Goal: Information Seeking & Learning: Check status

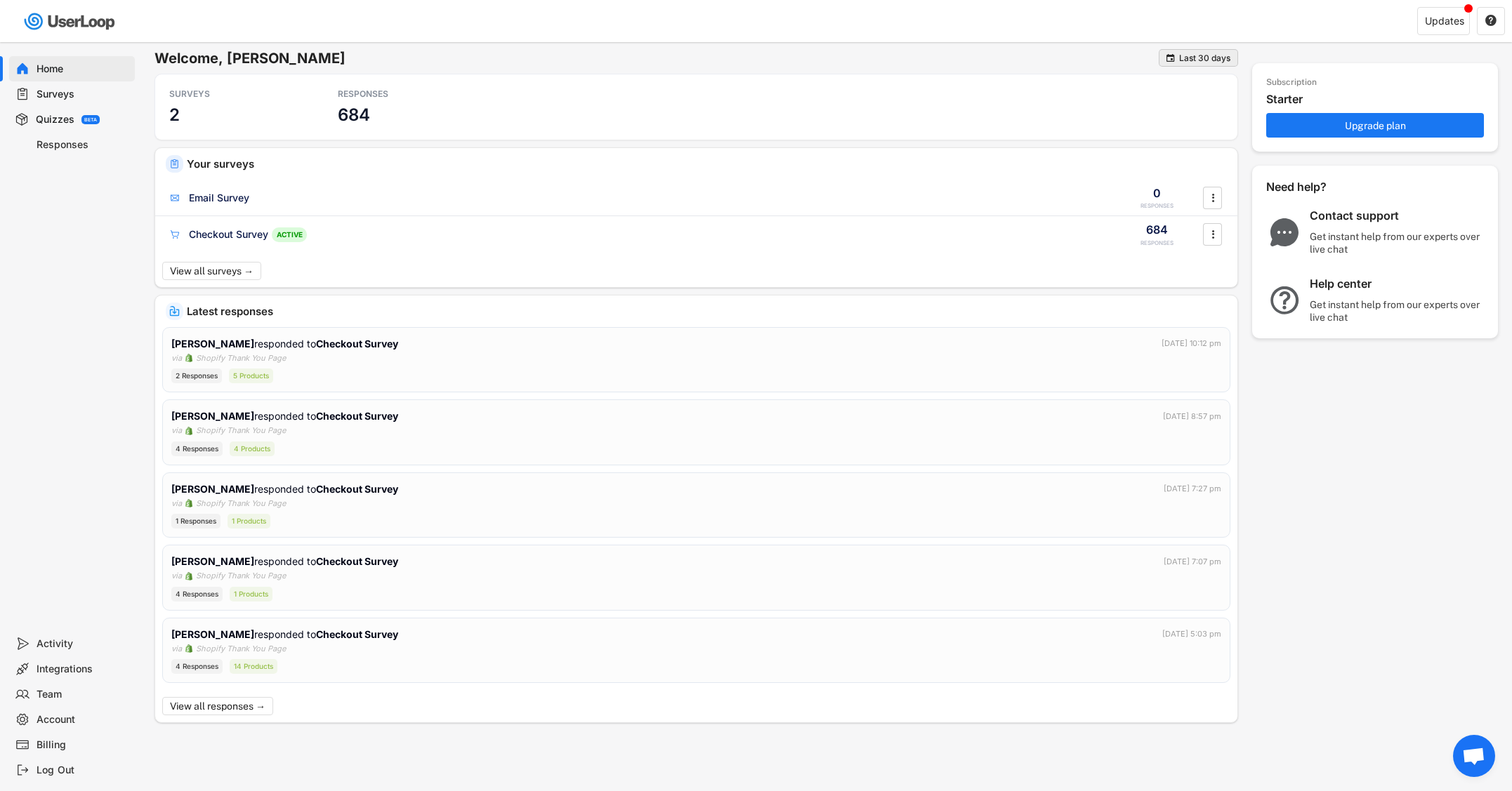
click at [1193, 60] on div "Last 30 days" at bounding box center [1204, 58] width 51 height 8
drag, startPoint x: 709, startPoint y: 69, endPoint x: 617, endPoint y: 77, distance: 92.3
click at [709, 69] on div "Welcome, [PERSON_NAME]  Last 30 days" at bounding box center [696, 61] width 1084 height 24
drag, startPoint x: 57, startPoint y: 140, endPoint x: 85, endPoint y: 141, distance: 28.0
click at [58, 140] on div "Responses" at bounding box center [82, 144] width 92 height 13
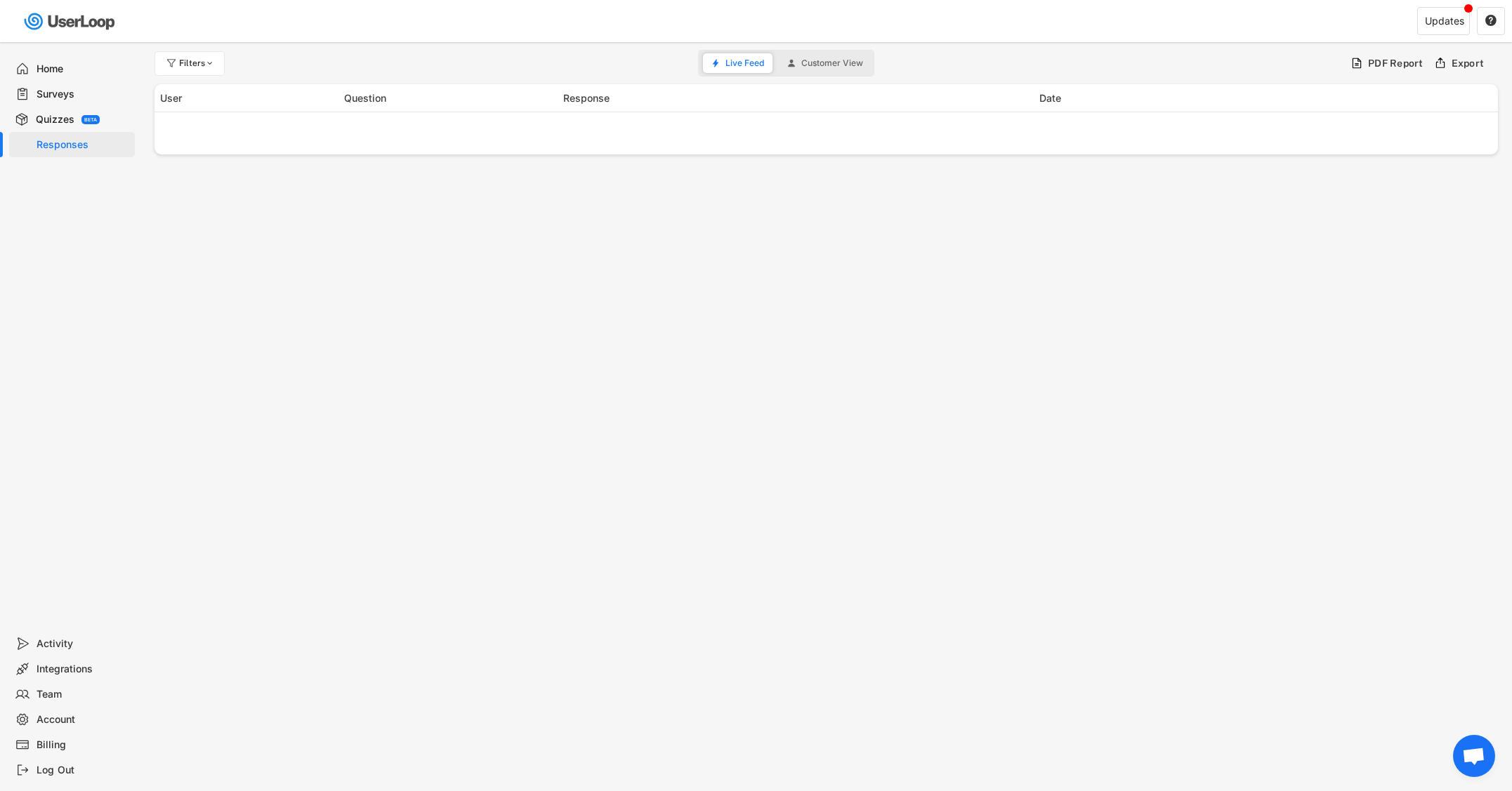
click at [203, 64] on div "Filters" at bounding box center [198, 63] width 37 height 8
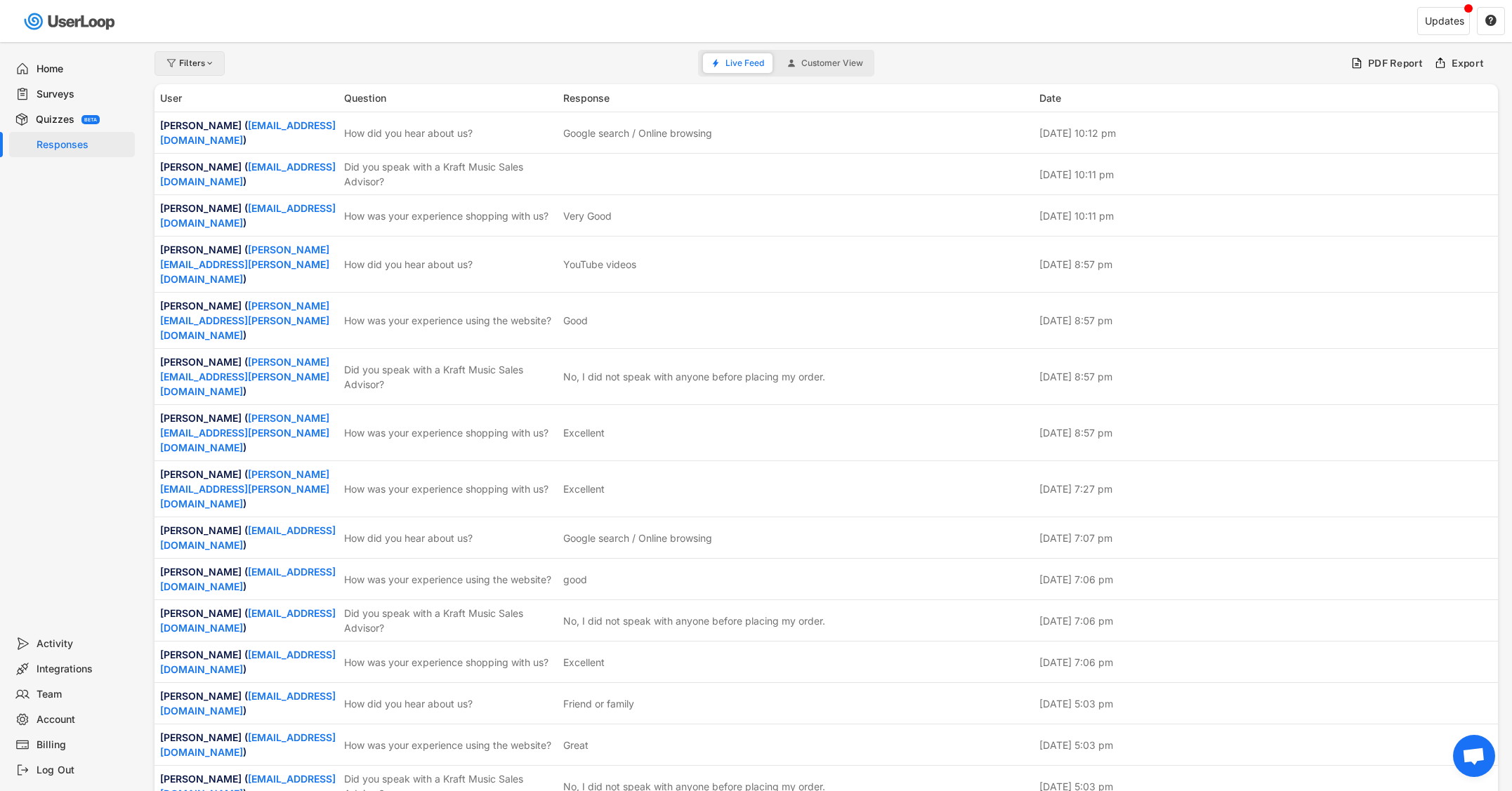
select select
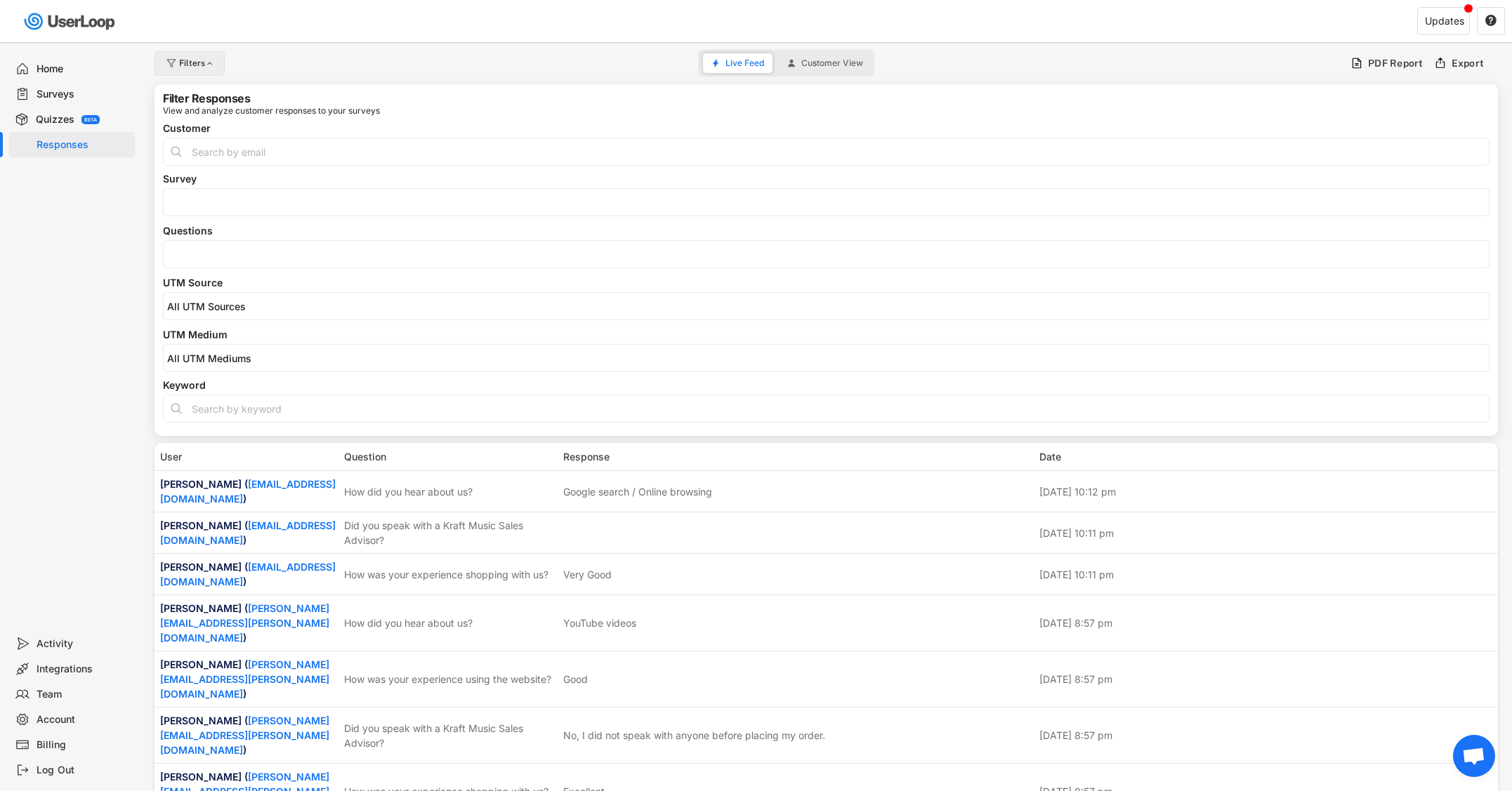
select select
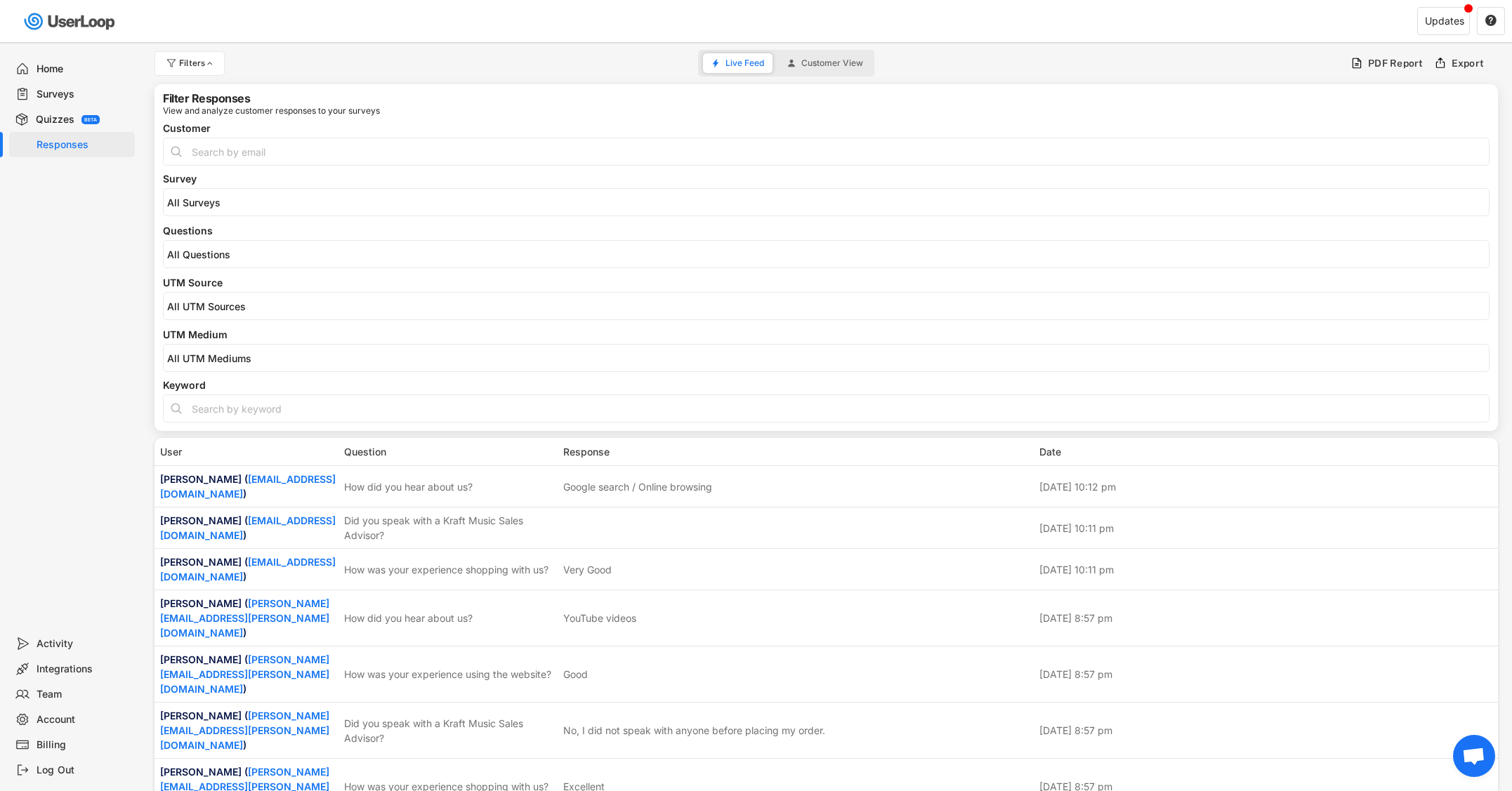
click at [226, 249] on input "search" at bounding box center [830, 255] width 1325 height 12
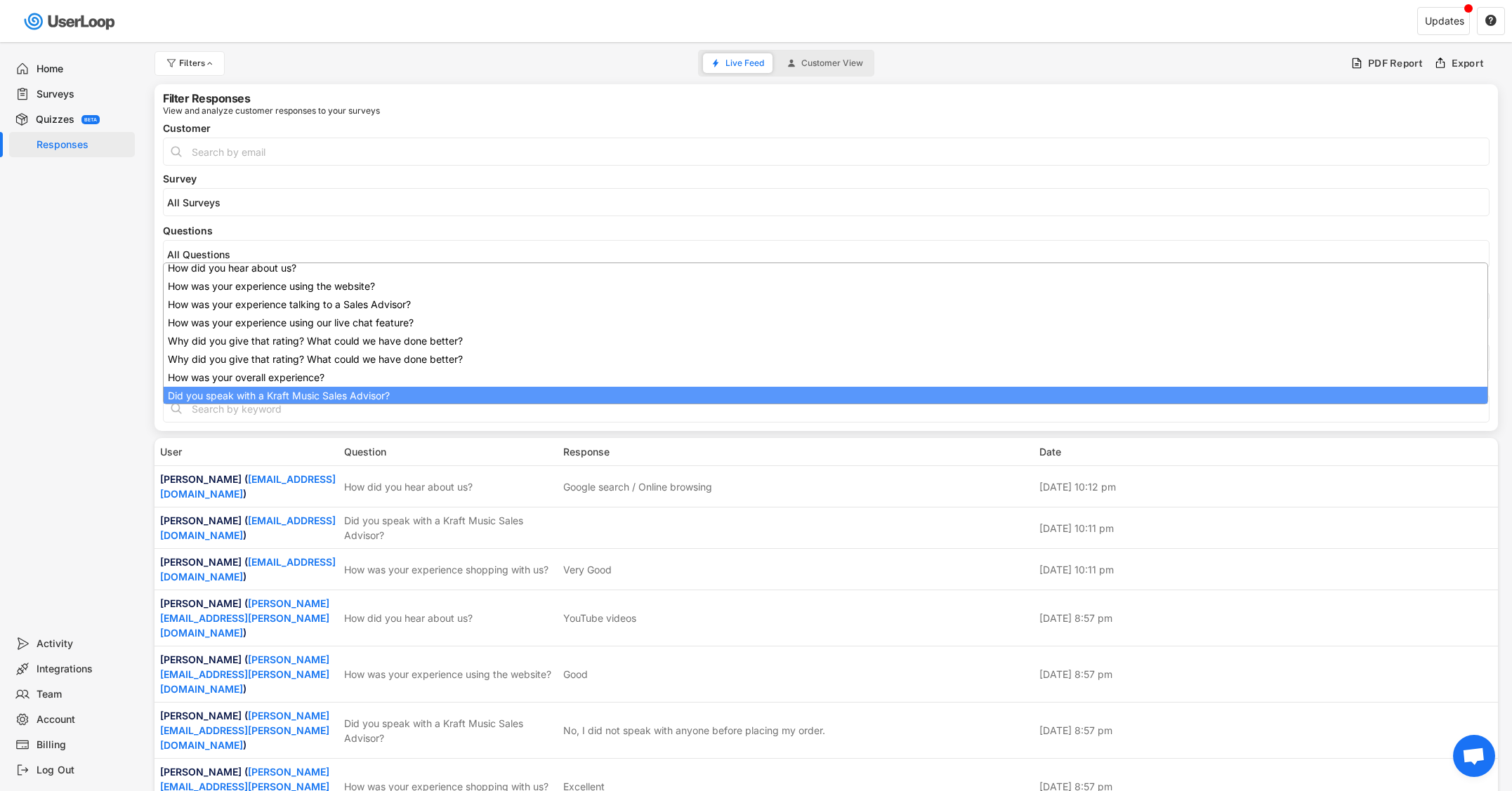
scroll to position [112, 0]
select select "1348695171700984260__LOOKUP__1707938263278x883333223412138000"
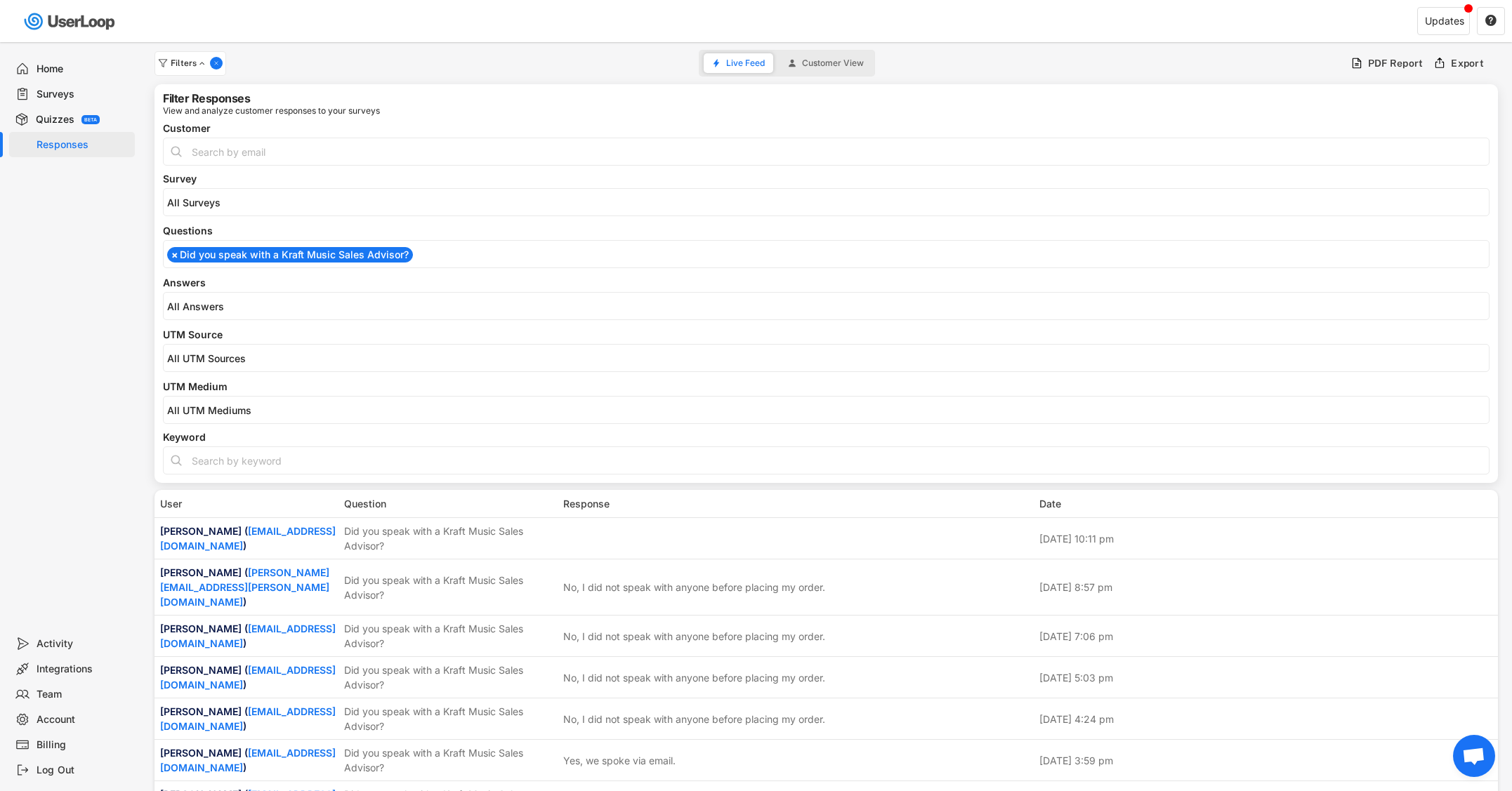
click at [251, 312] on div "[Did you speak with a Kraft Music Sales Advisor?] Yes, we spoke via email. [Did…" at bounding box center [826, 306] width 1327 height 28
click at [253, 310] on input "search" at bounding box center [830, 307] width 1325 height 12
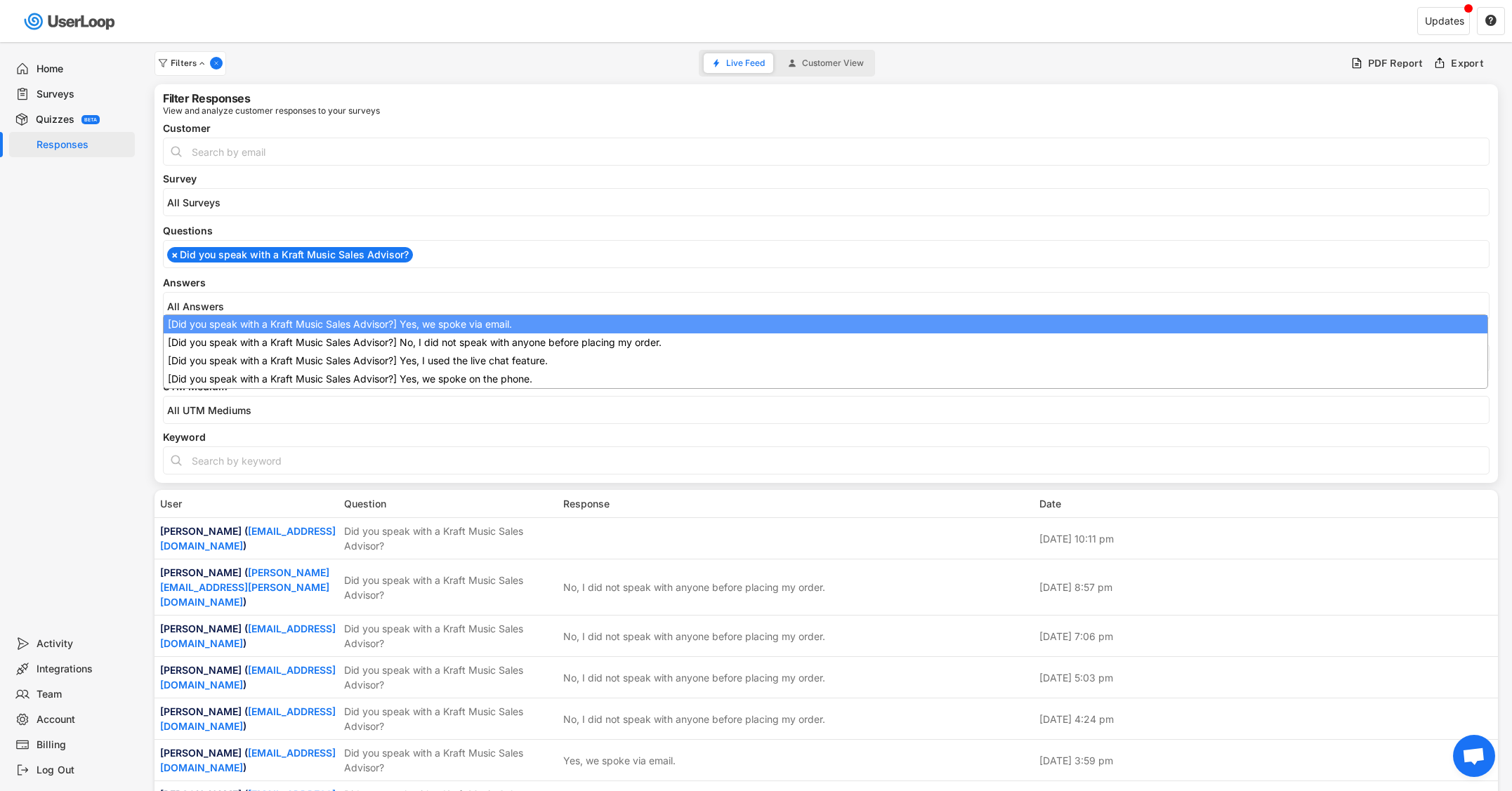
select select "1348695171700984260__LOOKUP__1709221089208x595556361812574200"
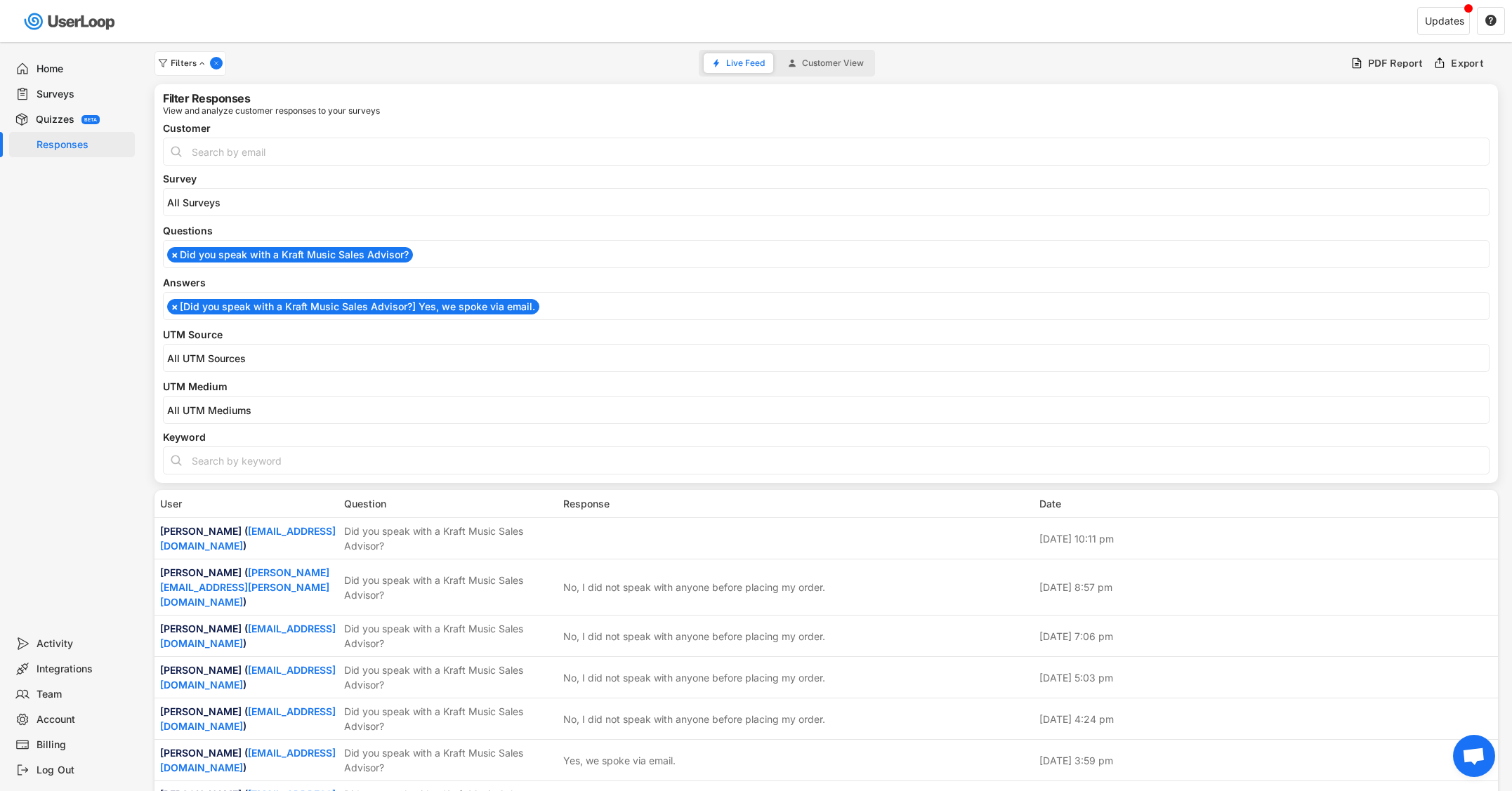
scroll to position [0, 0]
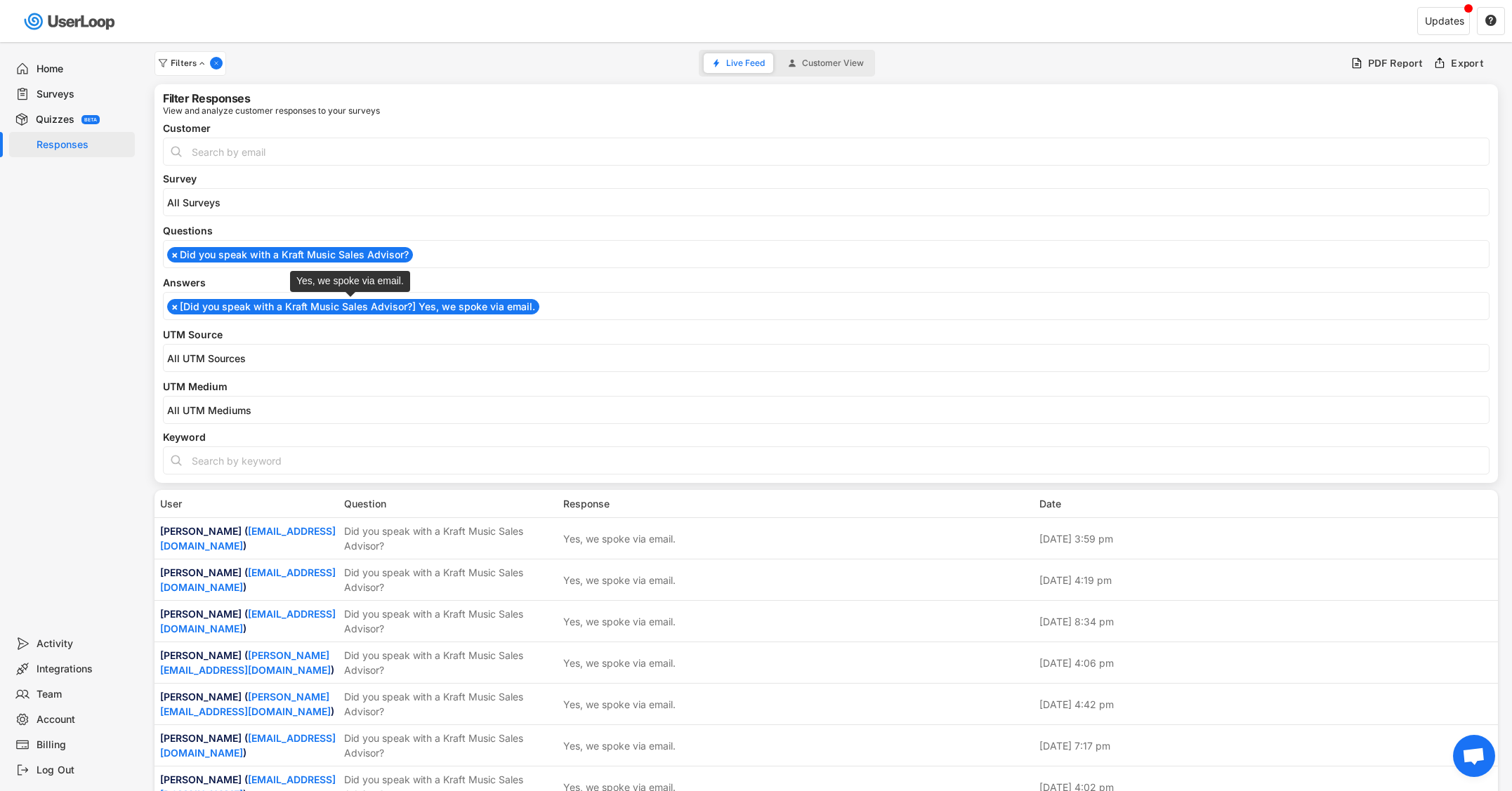
click at [251, 303] on li "× [Did you speak with a Kraft Music Sales Advisor?] Yes, we spoke via email." at bounding box center [353, 307] width 372 height 15
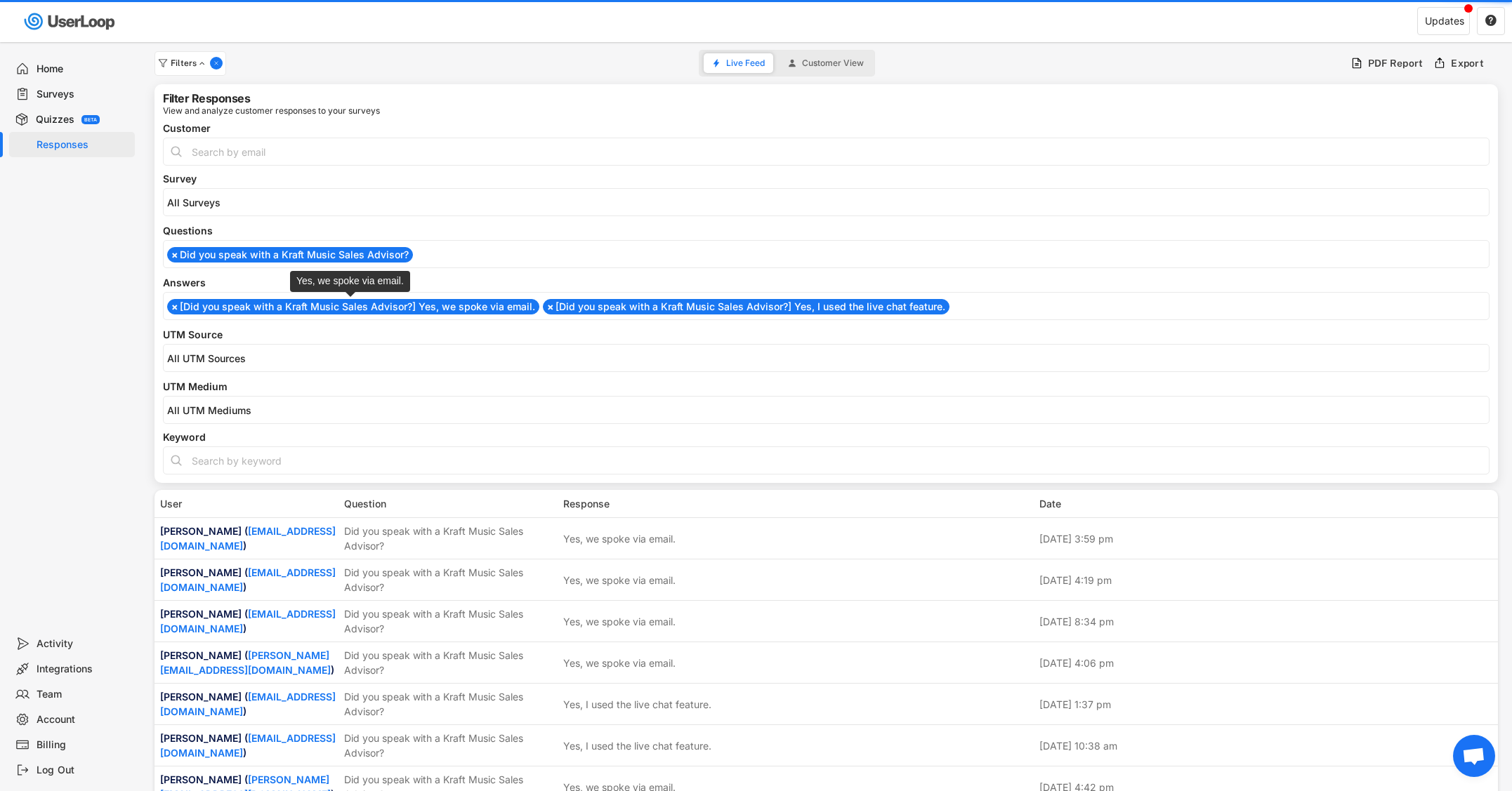
click at [265, 310] on li "× [Did you speak with a Kraft Music Sales Advisor?] Yes, we spoke via email." at bounding box center [353, 307] width 372 height 15
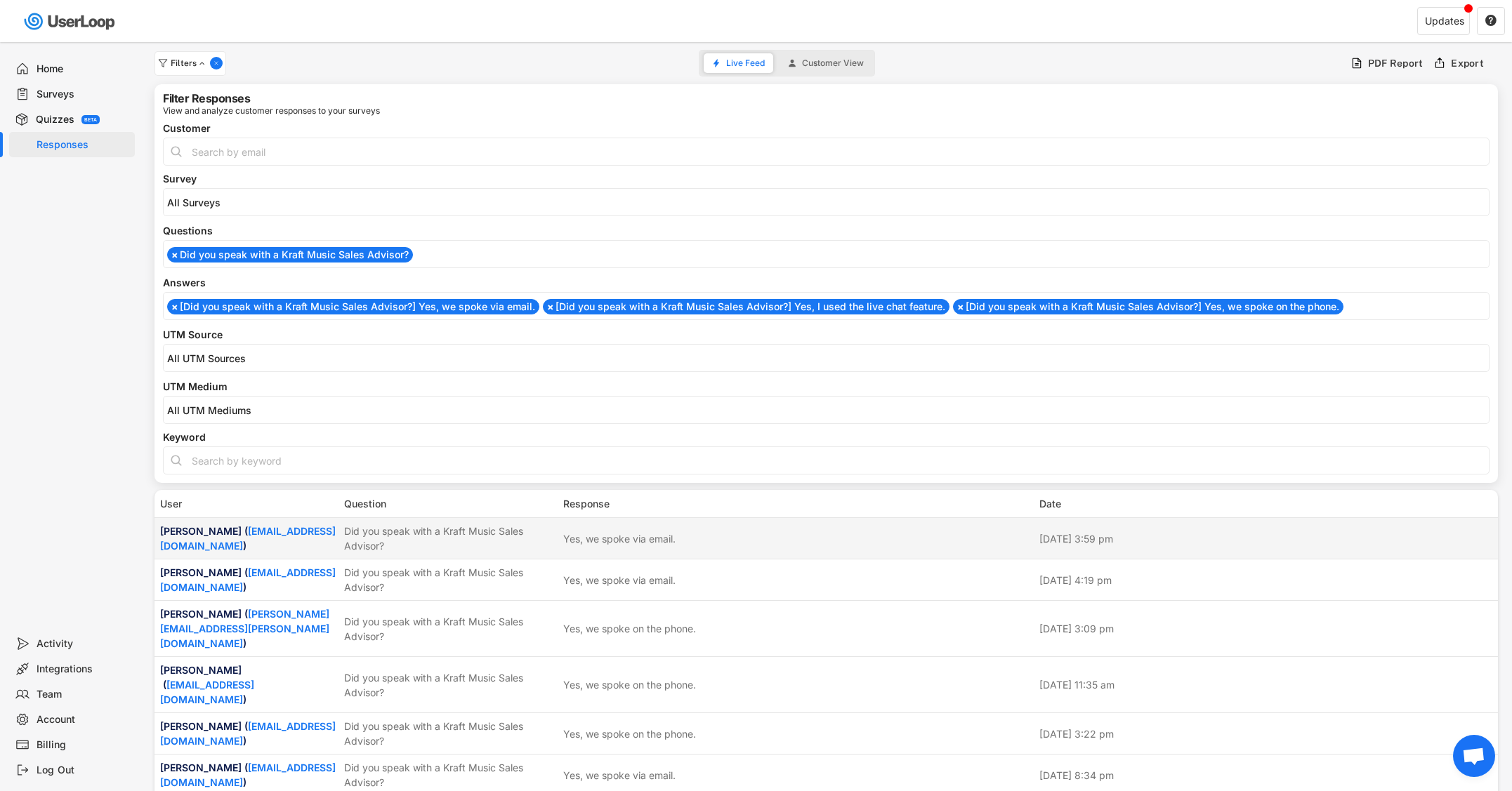
click at [575, 532] on div "Yes, we spoke via email." at bounding box center [619, 539] width 112 height 14
